Goal: Task Accomplishment & Management: Complete application form

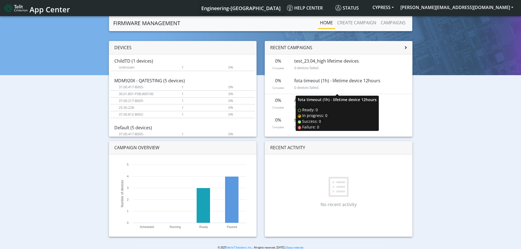
scroll to position [48, 0]
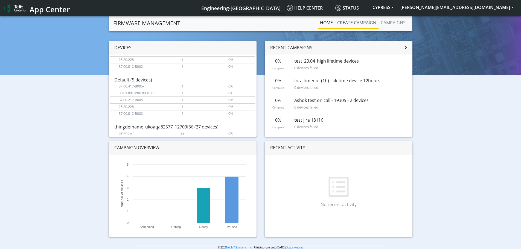
click at [349, 21] on link "Create campaign" at bounding box center [356, 22] width 43 height 11
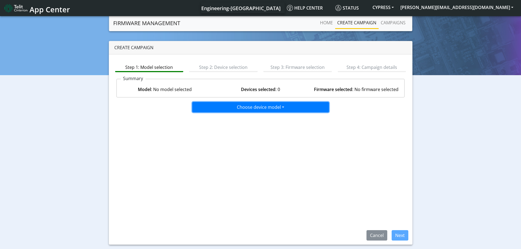
click at [285, 107] on button "Choose device model" at bounding box center [260, 107] width 137 height 10
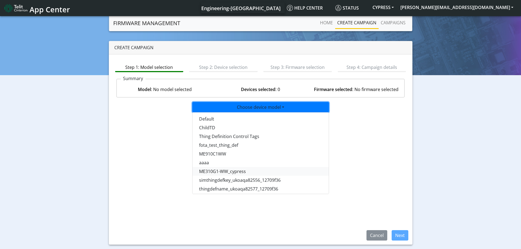
click at [238, 171] on button "ME310G1-WW_cypress" at bounding box center [261, 171] width 137 height 9
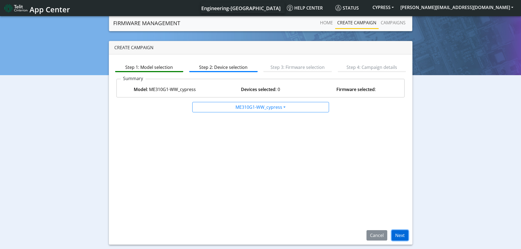
click at [399, 236] on button "Next" at bounding box center [400, 235] width 17 height 10
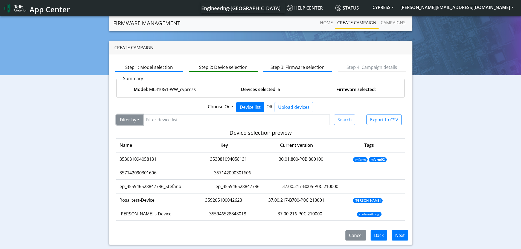
click at [140, 121] on button "Filter by" at bounding box center [129, 120] width 27 height 10
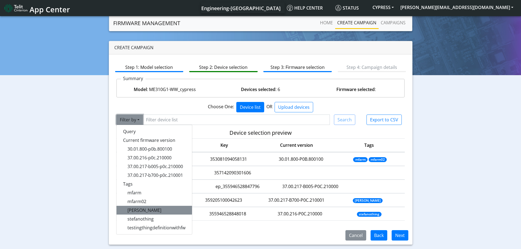
click at [140, 209] on button "[PERSON_NAME]" at bounding box center [154, 210] width 75 height 9
type input "[PERSON_NAME]"
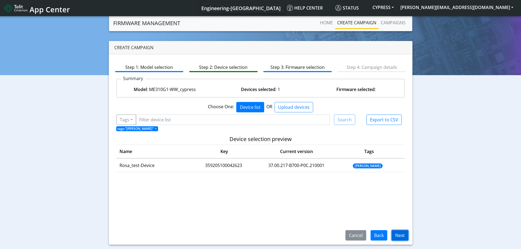
click at [403, 237] on button "Next" at bounding box center [400, 235] width 17 height 10
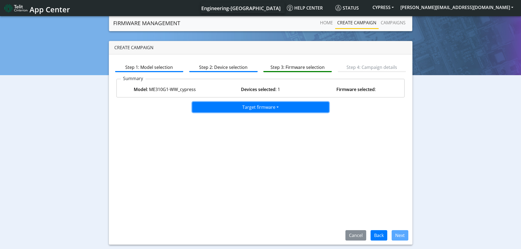
click at [278, 109] on button "Target firmware" at bounding box center [260, 107] width 137 height 10
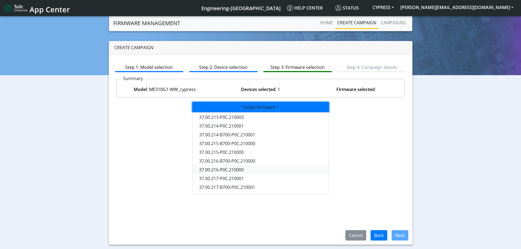
scroll to position [13, 0]
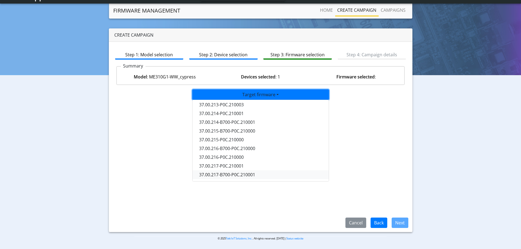
click at [250, 174] on button "37.00.217-B700-P0C.210001" at bounding box center [261, 174] width 137 height 9
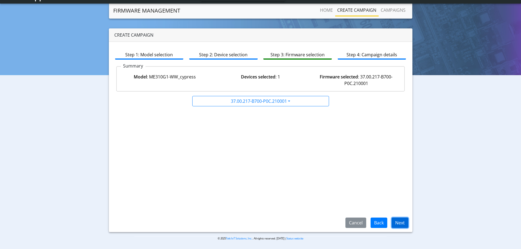
click at [401, 223] on button "Next" at bounding box center [400, 223] width 17 height 10
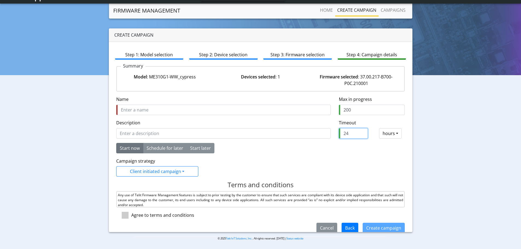
drag, startPoint x: 344, startPoint y: 134, endPoint x: 321, endPoint y: 134, distance: 23.0
click at [321, 134] on div "Description Timeout required and should be greater than 0 Timeout Timeout (hour…" at bounding box center [260, 132] width 297 height 24
type input "0.1"
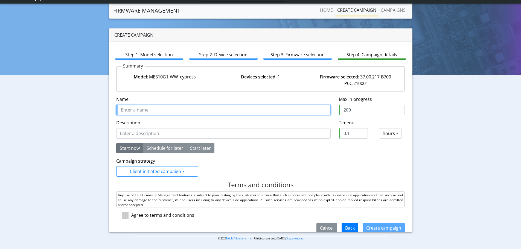
click at [151, 109] on input "Name" at bounding box center [223, 110] width 214 height 10
type input "testTimeout"
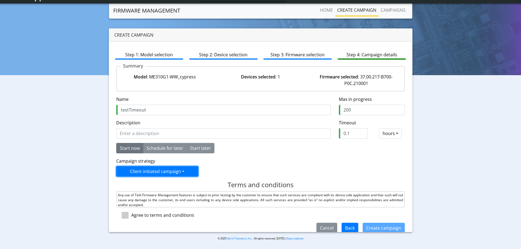
click at [144, 170] on button "Client initiated campaign" at bounding box center [157, 171] width 82 height 10
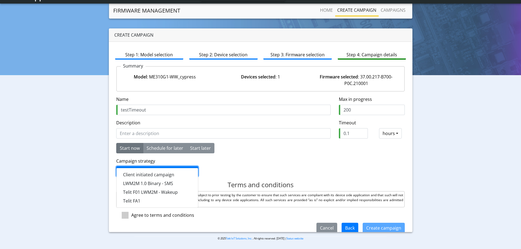
click at [244, 167] on div "Campaign strategy Client initiated campaign Client initiated campaign LWM2M 1.0…" at bounding box center [260, 167] width 297 height 19
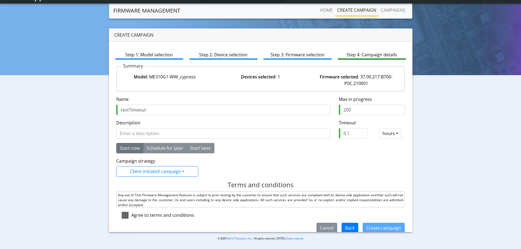
click at [123, 215] on span at bounding box center [125, 215] width 7 height 7
click at [131, 215] on input "checkbox" at bounding box center [133, 214] width 4 height 4
checkbox input "true"
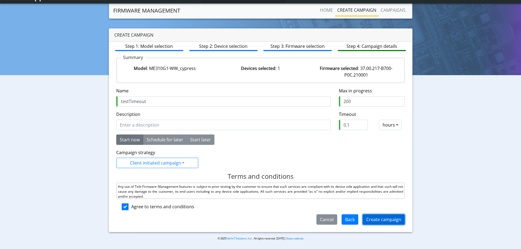
click at [385, 221] on button "Create campaign" at bounding box center [384, 219] width 42 height 10
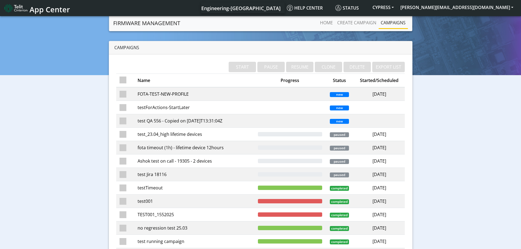
click at [202, 189] on td "testTimeout" at bounding box center [194, 187] width 120 height 13
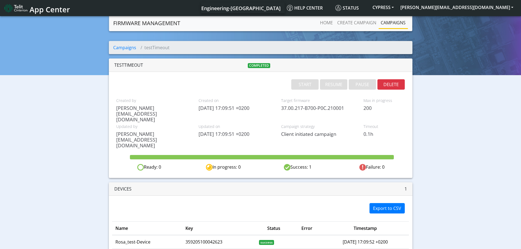
click at [391, 18] on link "Campaigns" at bounding box center [393, 22] width 29 height 11
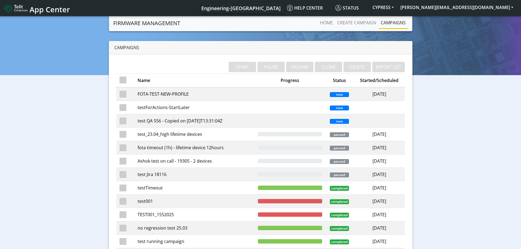
click at [159, 190] on td "testTimeout" at bounding box center [194, 187] width 120 height 13
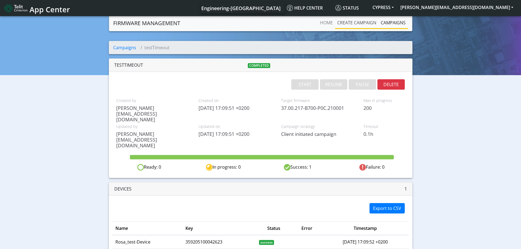
click at [360, 23] on link "Create campaign" at bounding box center [356, 22] width 43 height 11
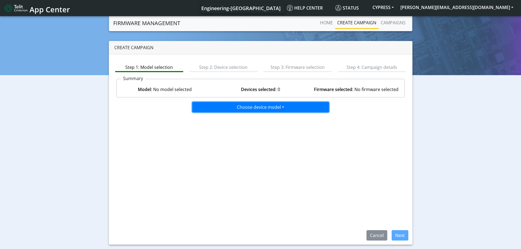
click at [253, 112] on button "Choose device model" at bounding box center [260, 107] width 137 height 10
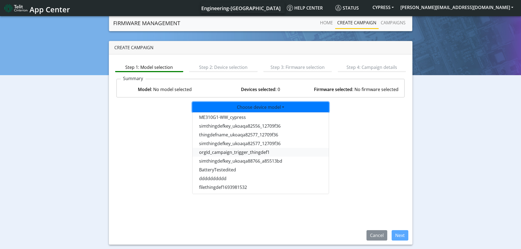
scroll to position [55, 0]
click at [228, 116] on button "ME310G1-WW_cypress" at bounding box center [261, 116] width 137 height 9
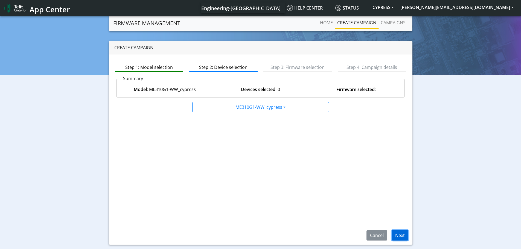
click at [399, 237] on button "Next" at bounding box center [400, 235] width 17 height 10
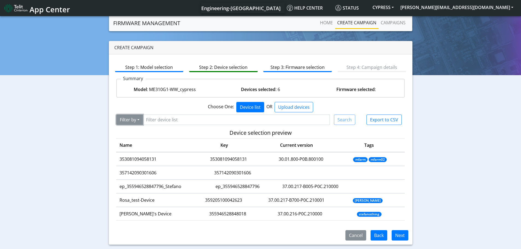
click at [138, 121] on button "Filter by" at bounding box center [129, 120] width 27 height 10
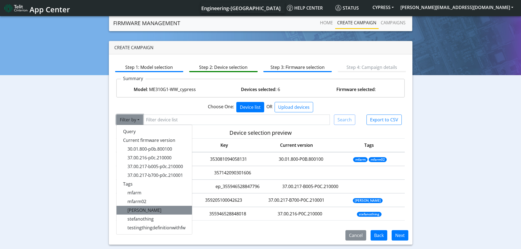
click at [132, 210] on span "[PERSON_NAME]" at bounding box center [144, 210] width 34 height 6
type input "[PERSON_NAME]"
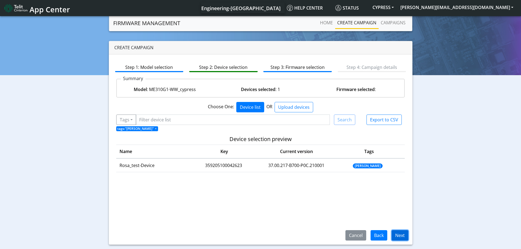
click at [400, 238] on button "Next" at bounding box center [400, 235] width 17 height 10
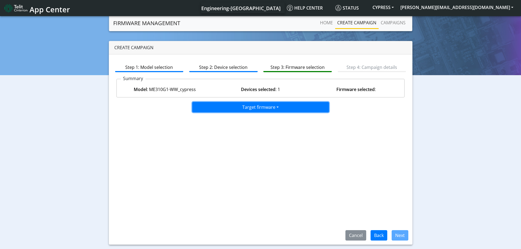
click at [275, 107] on button "Target firmware" at bounding box center [260, 107] width 137 height 10
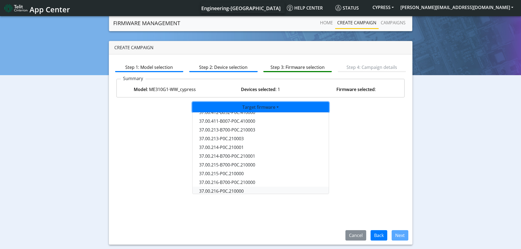
scroll to position [45, 0]
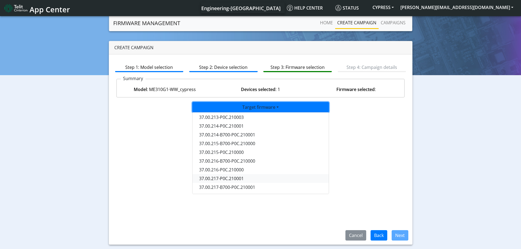
click at [227, 181] on button "37.00.217-P0C.210001" at bounding box center [261, 178] width 137 height 9
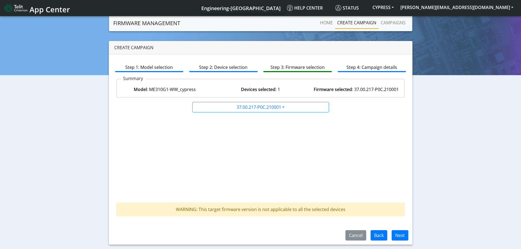
click at [218, 134] on div "37.00.217-P0C.210001 37.00.412-P0C.410000 37.00.412-B001-P0C.410000 37.00.412-B…" at bounding box center [260, 159] width 297 height 114
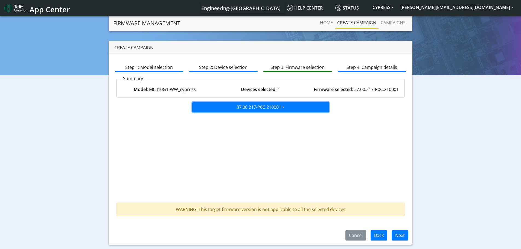
drag, startPoint x: 280, startPoint y: 111, endPoint x: 258, endPoint y: 148, distance: 43.0
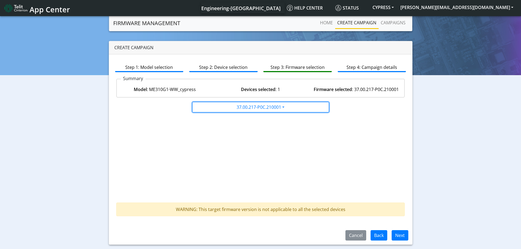
click at [280, 111] on button "37.00.217-P0C.210001" at bounding box center [260, 107] width 137 height 10
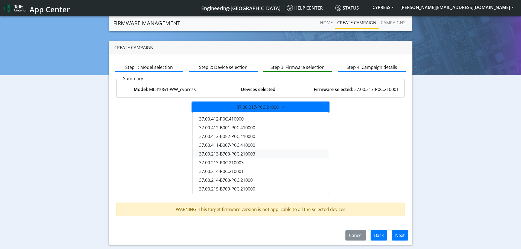
click at [253, 152] on button "37.00.213-B700-P0C.210003" at bounding box center [261, 154] width 137 height 9
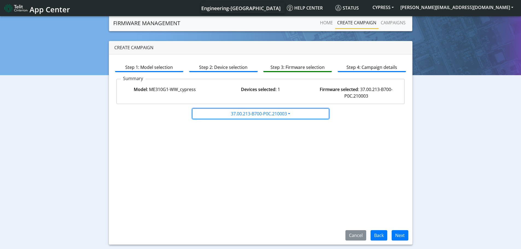
drag, startPoint x: 270, startPoint y: 118, endPoint x: 265, endPoint y: 135, distance: 17.0
click at [270, 119] on button "37.00.213-B700-P0C.210003" at bounding box center [260, 114] width 137 height 10
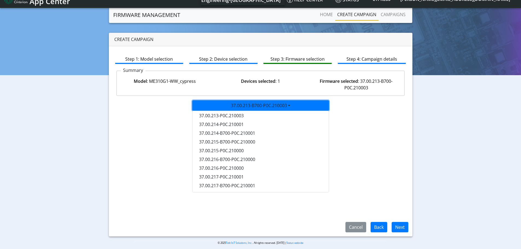
scroll to position [13, 0]
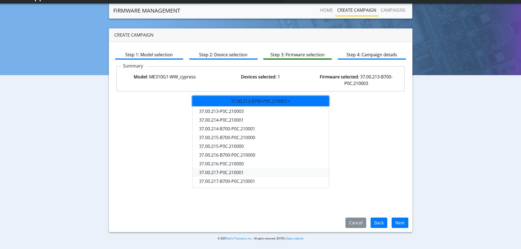
click at [238, 175] on button "37.00.217-P0C.210001" at bounding box center [261, 172] width 137 height 9
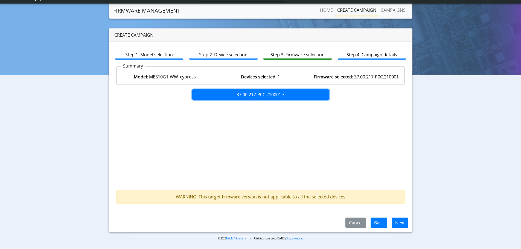
click at [260, 95] on button "37.00.217-P0C.210001" at bounding box center [260, 94] width 137 height 10
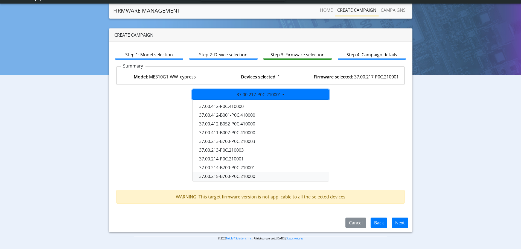
click at [240, 178] on button "37.00.215-B700-P0C.210000" at bounding box center [261, 176] width 137 height 9
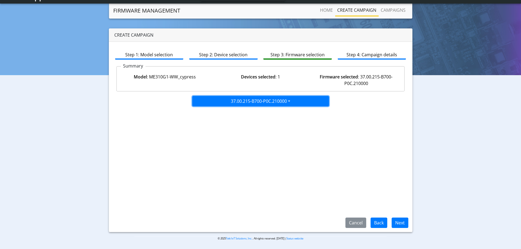
click at [268, 101] on button "37.00.215-B700-P0C.210000" at bounding box center [260, 101] width 137 height 10
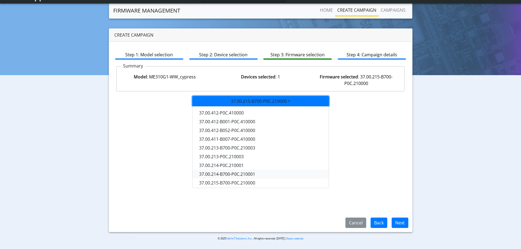
click at [240, 176] on button "37.00.214-B700-P0C.210001" at bounding box center [261, 174] width 137 height 9
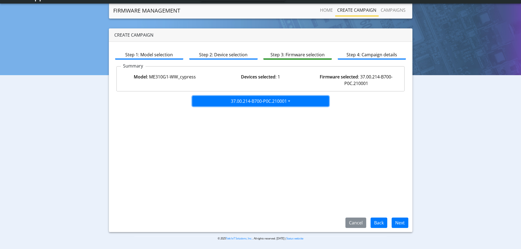
click at [267, 105] on button "37.00.214-B700-P0C.210001" at bounding box center [260, 101] width 137 height 10
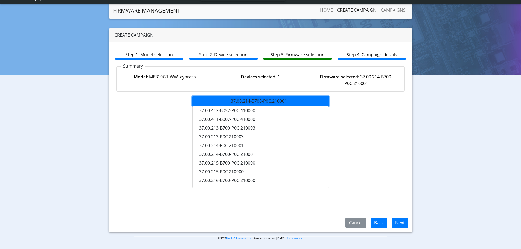
scroll to position [45, 0]
click at [232, 152] on button "37.00.216-B700-P0C.210000" at bounding box center [261, 155] width 137 height 9
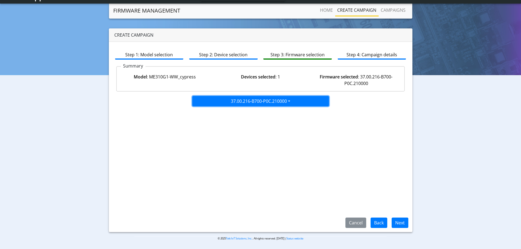
click at [268, 104] on button "37.00.216-B700-P0C.210000" at bounding box center [260, 101] width 137 height 10
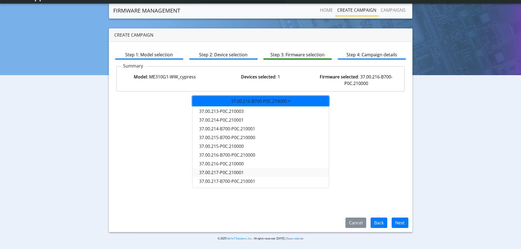
click at [229, 175] on button "37.00.217-P0C.210001" at bounding box center [261, 172] width 137 height 9
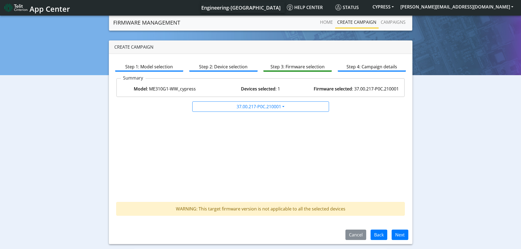
scroll to position [0, 0]
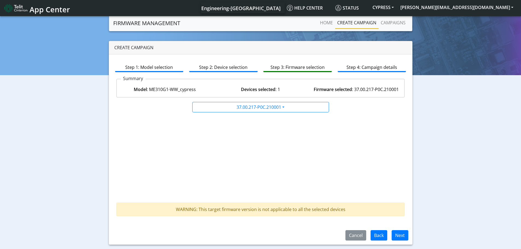
click at [37, 5] on span "App Center" at bounding box center [50, 9] width 40 height 10
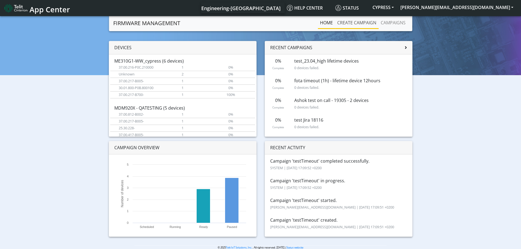
click at [363, 22] on link "Create campaign" at bounding box center [356, 22] width 43 height 11
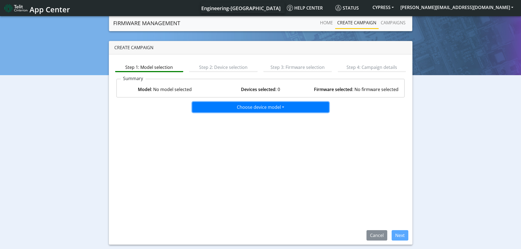
click at [284, 110] on button "Choose device model" at bounding box center [260, 107] width 137 height 10
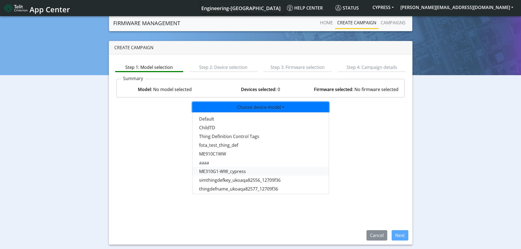
click at [239, 172] on button "ME310G1-WW_cypress" at bounding box center [261, 171] width 137 height 9
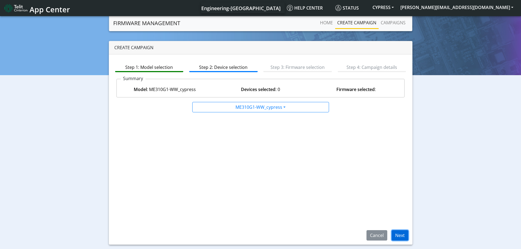
click at [403, 237] on button "Next" at bounding box center [400, 235] width 17 height 10
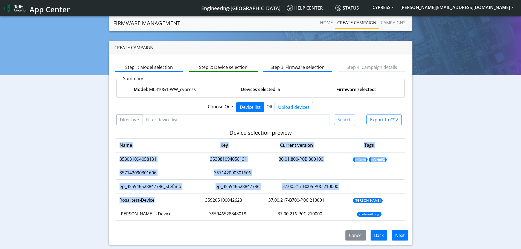
drag, startPoint x: 140, startPoint y: 201, endPoint x: 116, endPoint y: 202, distance: 24.4
click at [116, 202] on div "Device selection preview Name Key Current version Tags 353081094058131 35308109…" at bounding box center [260, 177] width 297 height 95
click at [138, 121] on button "Filter by" at bounding box center [129, 120] width 27 height 10
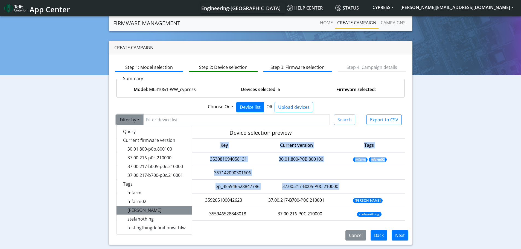
click at [141, 212] on button "[PERSON_NAME]" at bounding box center [154, 210] width 75 height 9
type input "[PERSON_NAME]"
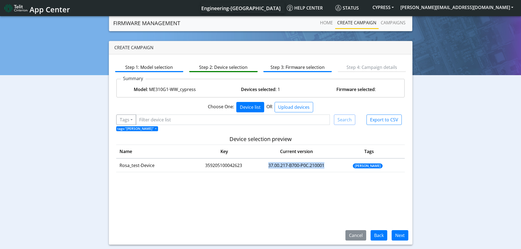
drag, startPoint x: 334, startPoint y: 166, endPoint x: 272, endPoint y: 169, distance: 61.9
click at [272, 169] on td "37.00.217-B700-P0C.210001" at bounding box center [296, 165] width 71 height 13
click at [397, 235] on button "Next" at bounding box center [400, 235] width 17 height 10
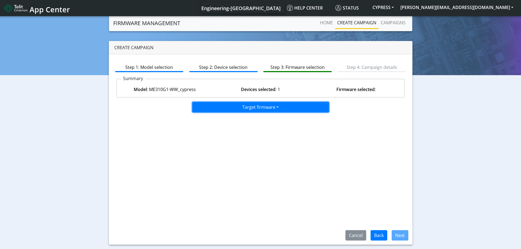
click at [273, 107] on button "Target firmware" at bounding box center [260, 107] width 137 height 10
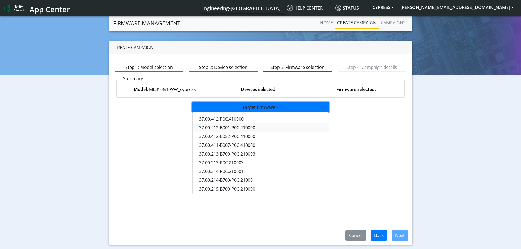
click at [244, 128] on button "37.00.412-B001-P0C.410000" at bounding box center [261, 127] width 137 height 9
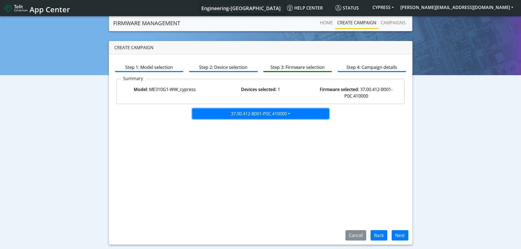
click at [279, 116] on button "37.00.412-B001-P0C.410000" at bounding box center [260, 114] width 137 height 10
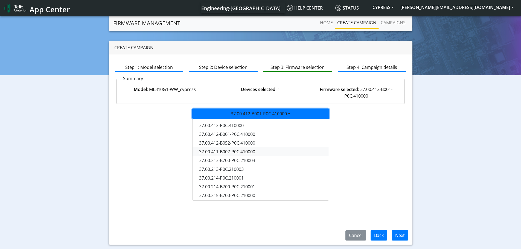
scroll to position [45, 0]
click at [223, 194] on button "37.00.217-B700-P0C.210001" at bounding box center [261, 194] width 137 height 9
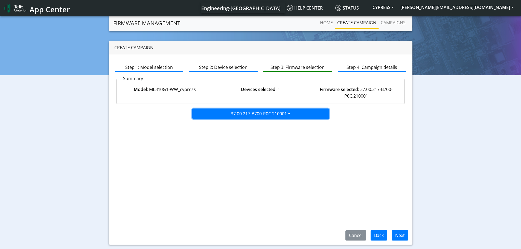
click at [291, 112] on button "37.00.217-B700-P0C.210001" at bounding box center [260, 114] width 137 height 10
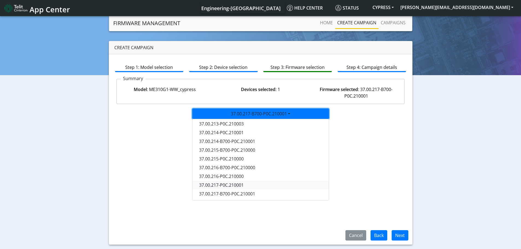
click at [206, 184] on button "37.00.217-P0C.210001" at bounding box center [261, 185] width 137 height 9
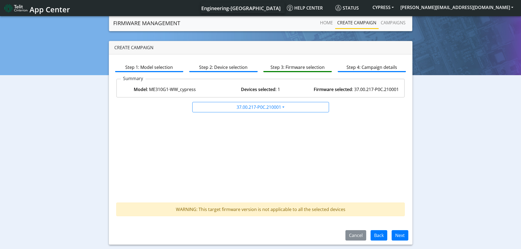
drag, startPoint x: 344, startPoint y: 208, endPoint x: 217, endPoint y: 207, distance: 126.9
click at [219, 207] on div "WARNING: This target firmware version is not applicable to all the selected dev…" at bounding box center [260, 210] width 289 height 14
click at [344, 176] on div "37.00.217-P0C.210001 37.00.412-P0C.410000 37.00.412-B001-P0C.410000 37.00.412-B…" at bounding box center [260, 159] width 297 height 114
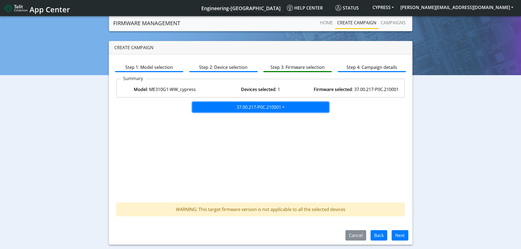
click at [282, 109] on button "37.00.217-P0C.210001" at bounding box center [260, 107] width 137 height 10
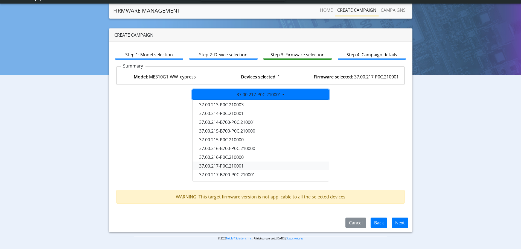
click at [243, 166] on button "37.00.217-P0C.210001" at bounding box center [261, 166] width 137 height 9
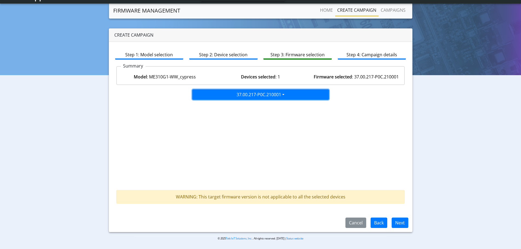
click at [276, 96] on button "37.00.217-P0C.210001" at bounding box center [260, 94] width 137 height 10
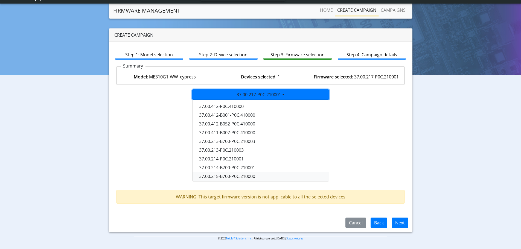
click at [249, 173] on button "37.00.215-B700-P0C.210000" at bounding box center [261, 176] width 137 height 9
